Goal: Task Accomplishment & Management: Manage account settings

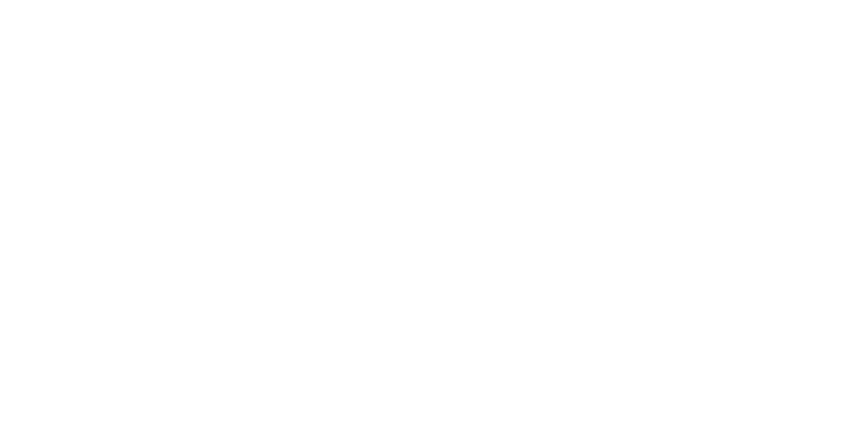
type input "**********"
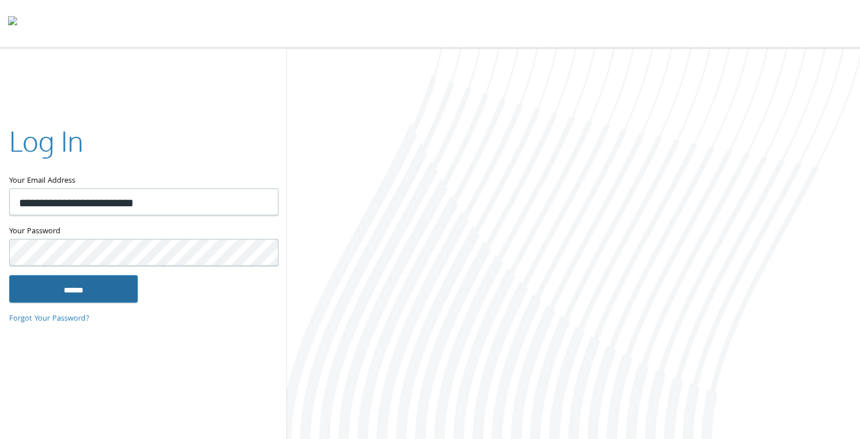
click at [76, 285] on input "******" at bounding box center [73, 288] width 129 height 28
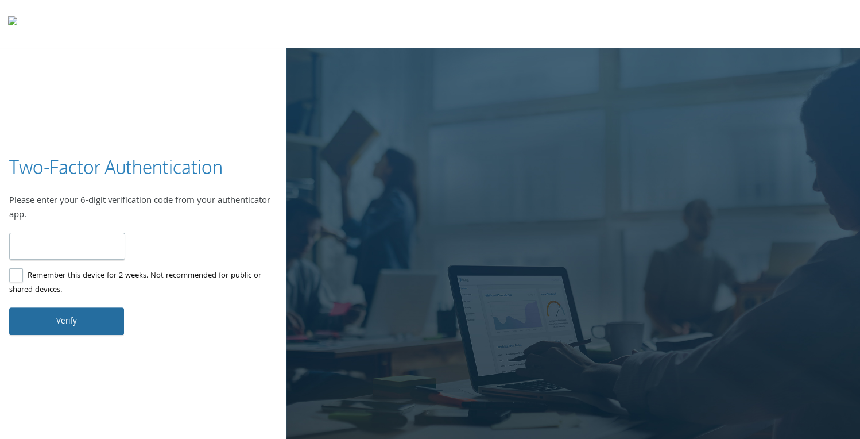
type input "******"
click at [64, 315] on button "Verify" at bounding box center [66, 321] width 115 height 28
